Goal: Task Accomplishment & Management: Complete application form

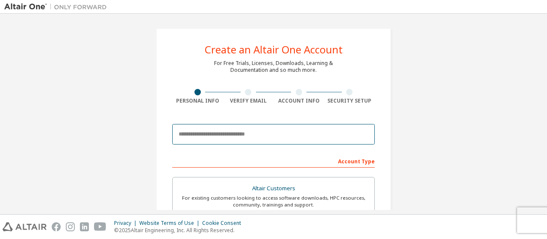
click at [235, 131] on input "email" at bounding box center [273, 134] width 203 height 21
